Goal: Information Seeking & Learning: Learn about a topic

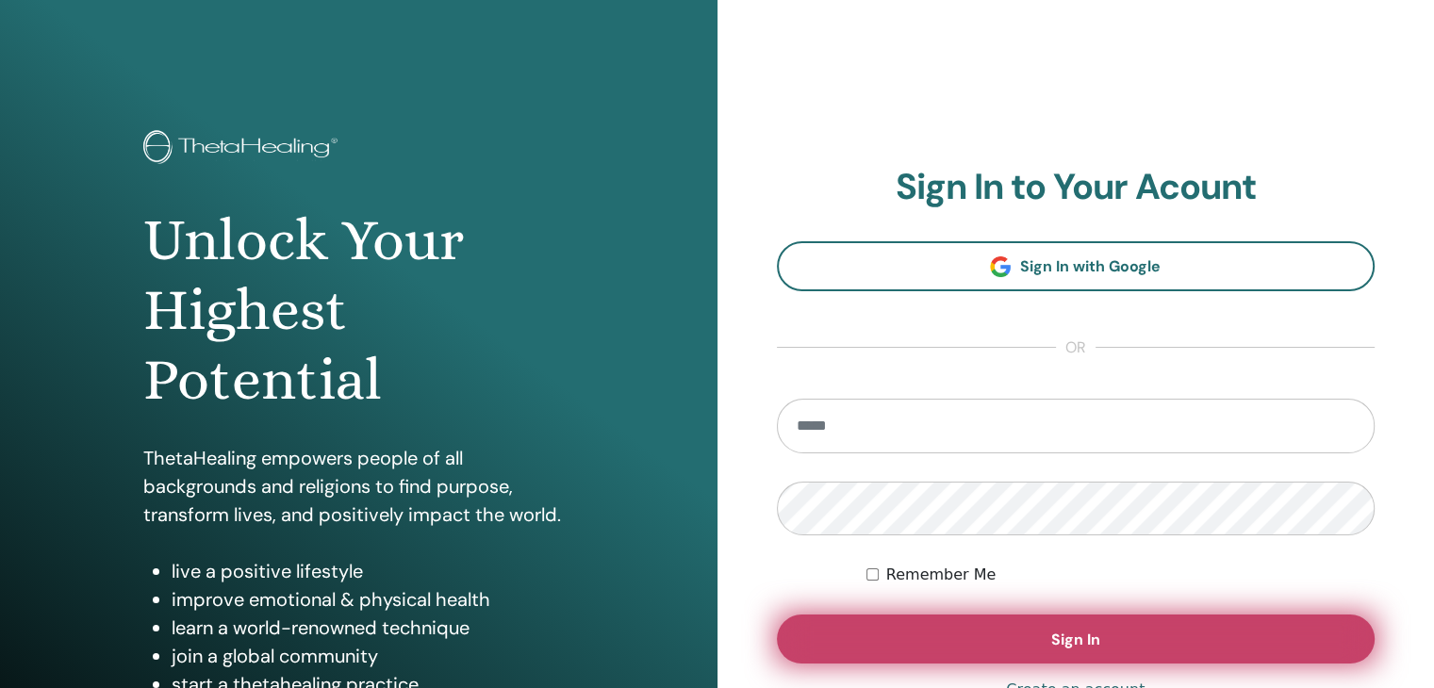
type input "**********"
click at [1030, 636] on button "Sign In" at bounding box center [1076, 639] width 599 height 49
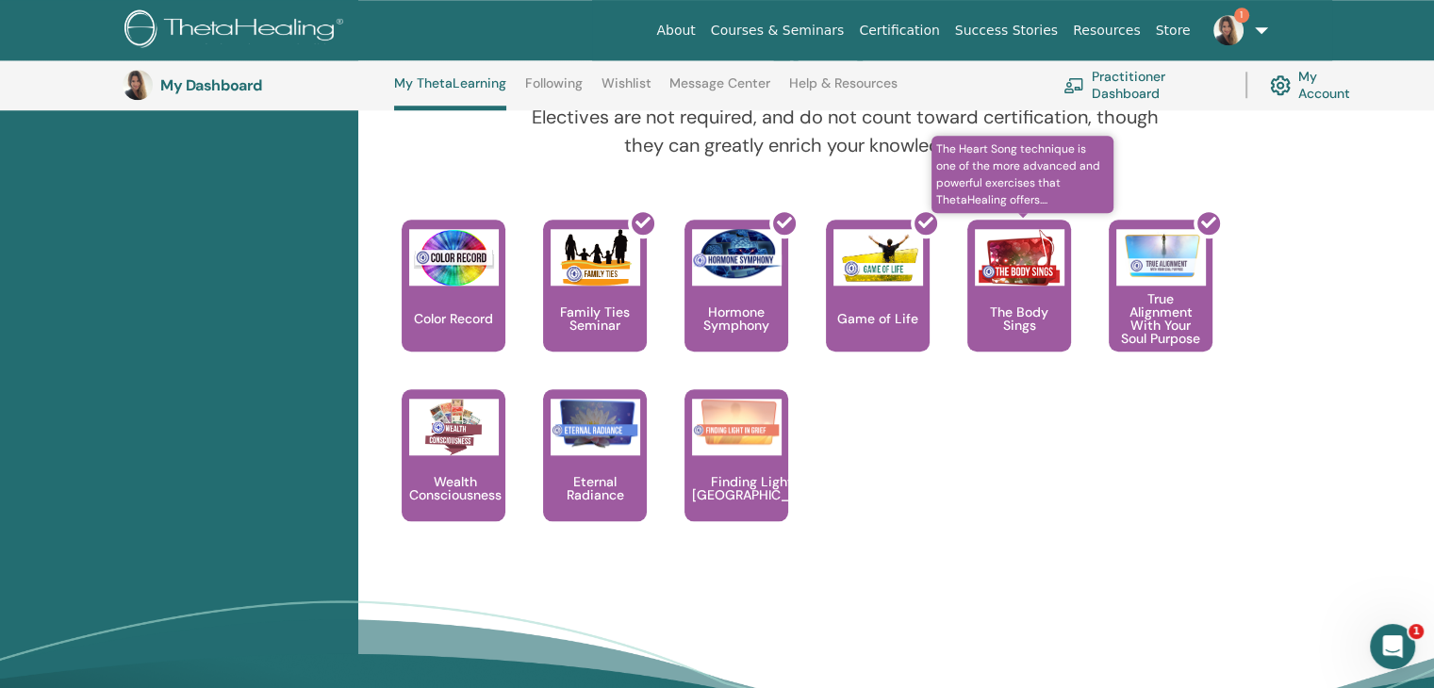
click at [1021, 337] on div "The Body Sings" at bounding box center [1019, 286] width 104 height 132
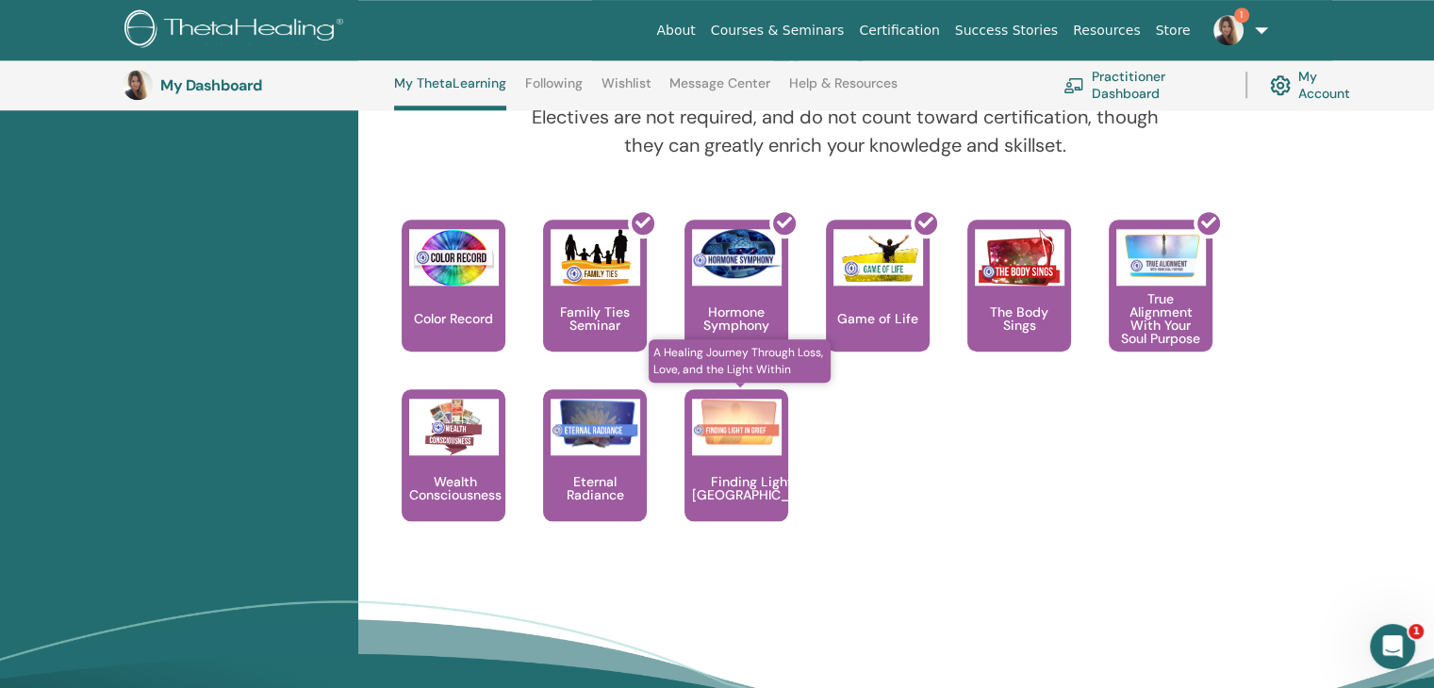
click at [761, 495] on p "Finding Light in [GEOGRAPHIC_DATA]" at bounding box center [758, 488] width 149 height 26
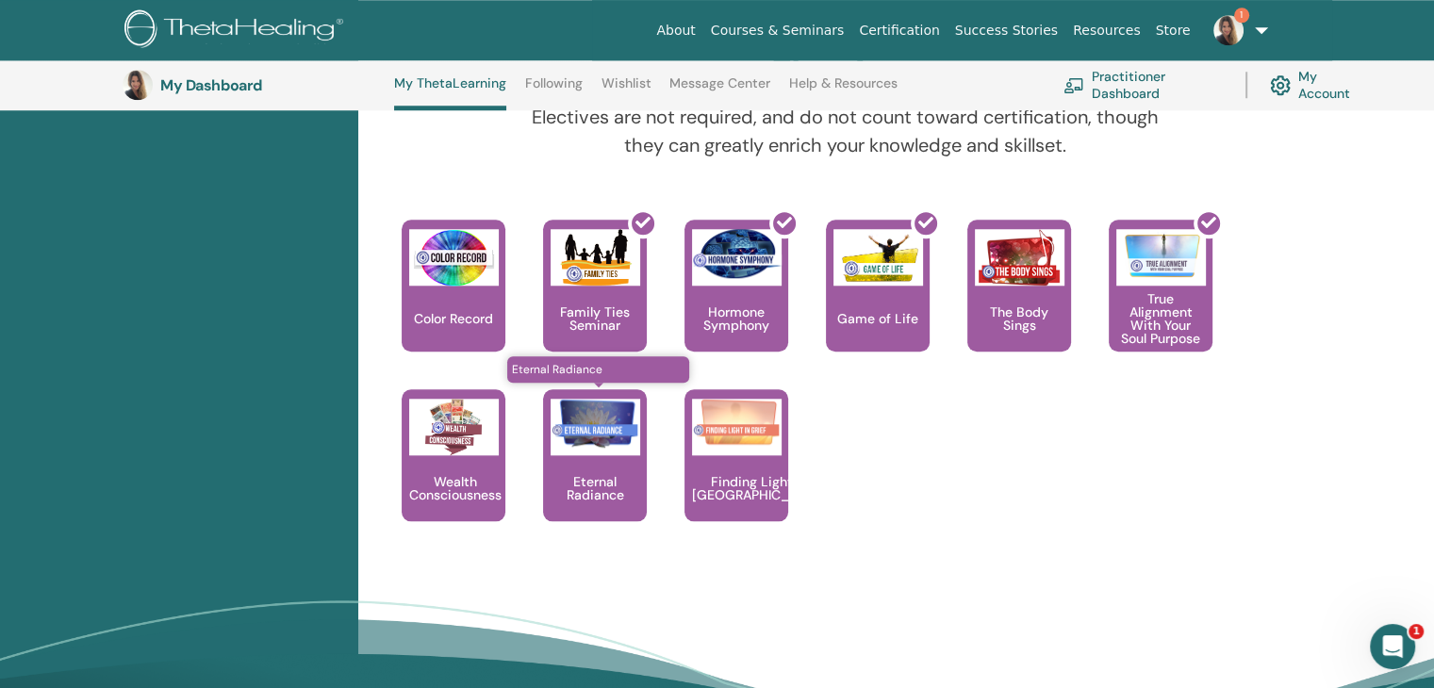
click at [549, 457] on div "Eternal Radiance" at bounding box center [595, 455] width 104 height 132
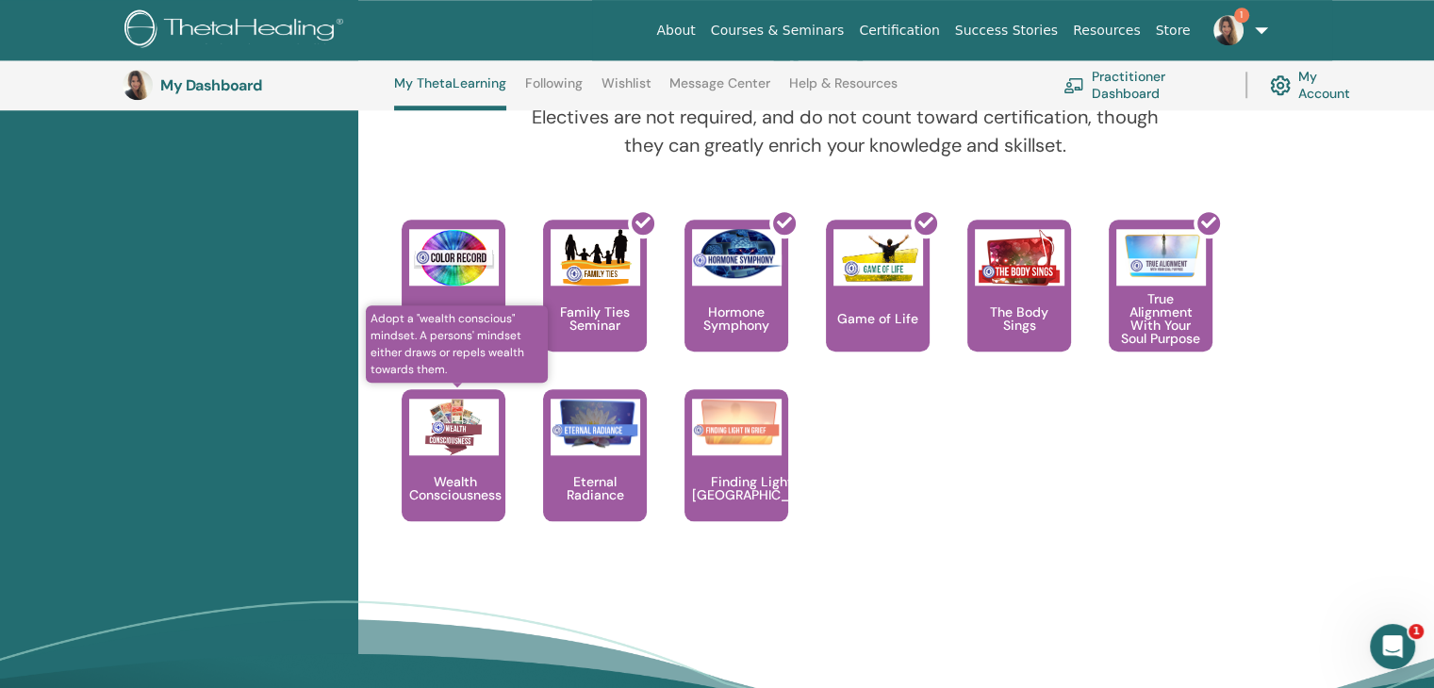
click at [442, 491] on p "Wealth Consciousness" at bounding box center [455, 488] width 107 height 26
